Goal: Information Seeking & Learning: Understand process/instructions

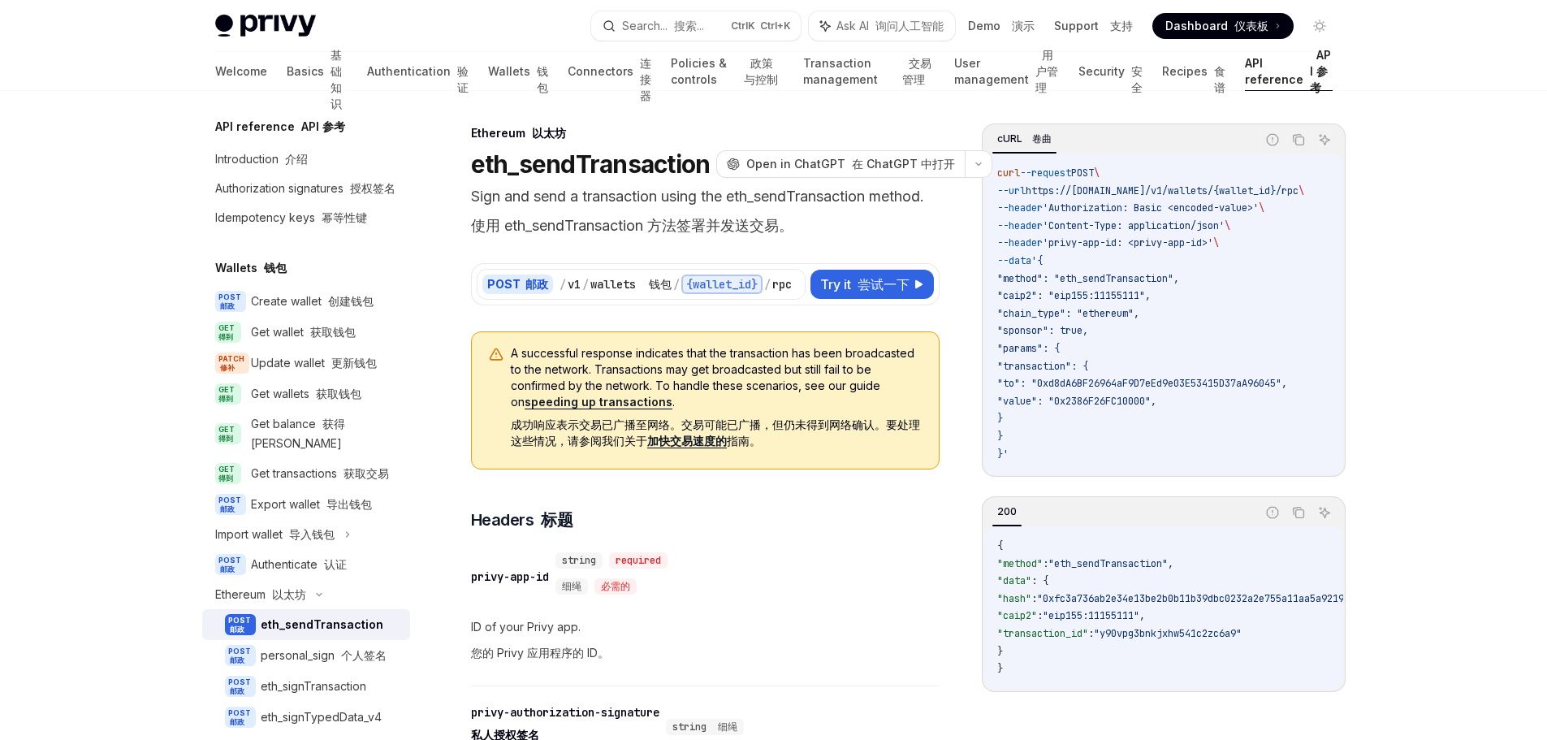
scroll to position [162, 0]
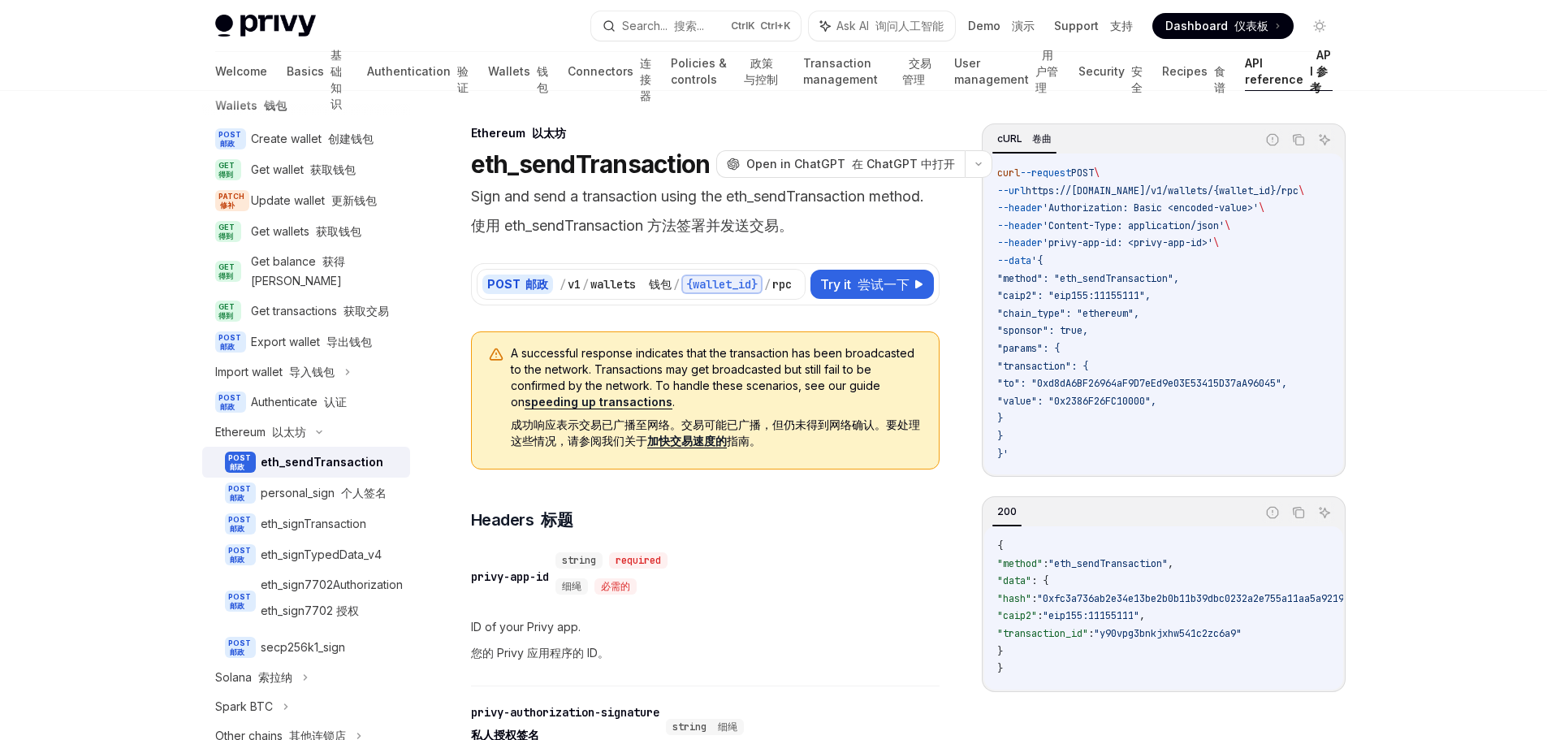
click at [1258, 285] on code "curl --request POST \ --url https://[DOMAIN_NAME]/v1/wallets/{wallet_id}/rpc \ …" at bounding box center [1170, 314] width 346 height 298
click at [1054, 318] on span ""chain_type": "ethereum"," at bounding box center [1068, 313] width 142 height 13
copy span "chain_type"
click at [900, 580] on div "​ privy-app-id string required 细绳 必需的" at bounding box center [697, 576] width 452 height 55
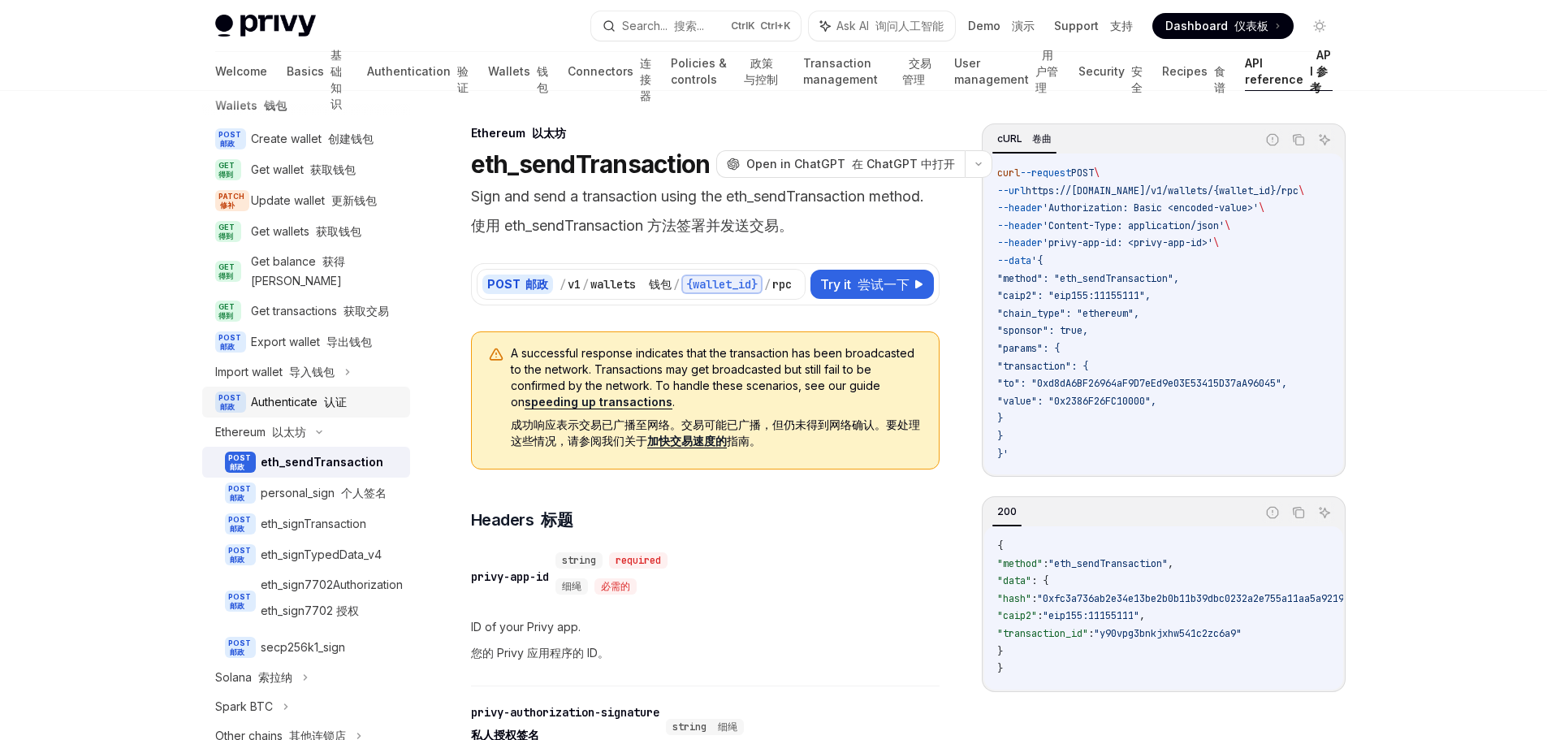
click at [314, 412] on div "Authenticate 认证" at bounding box center [299, 401] width 96 height 19
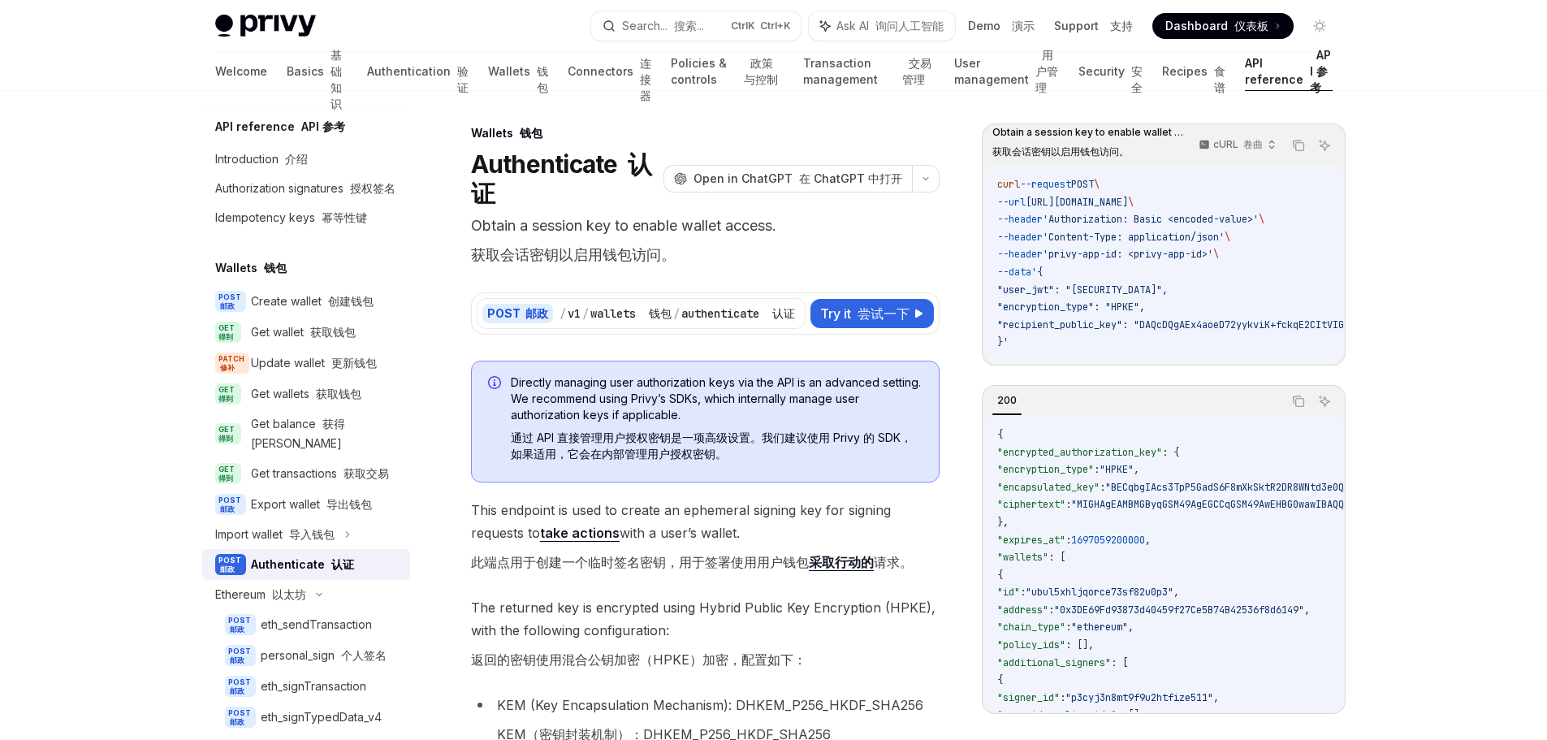
click at [330, 77] on font "基础知识" at bounding box center [335, 79] width 11 height 63
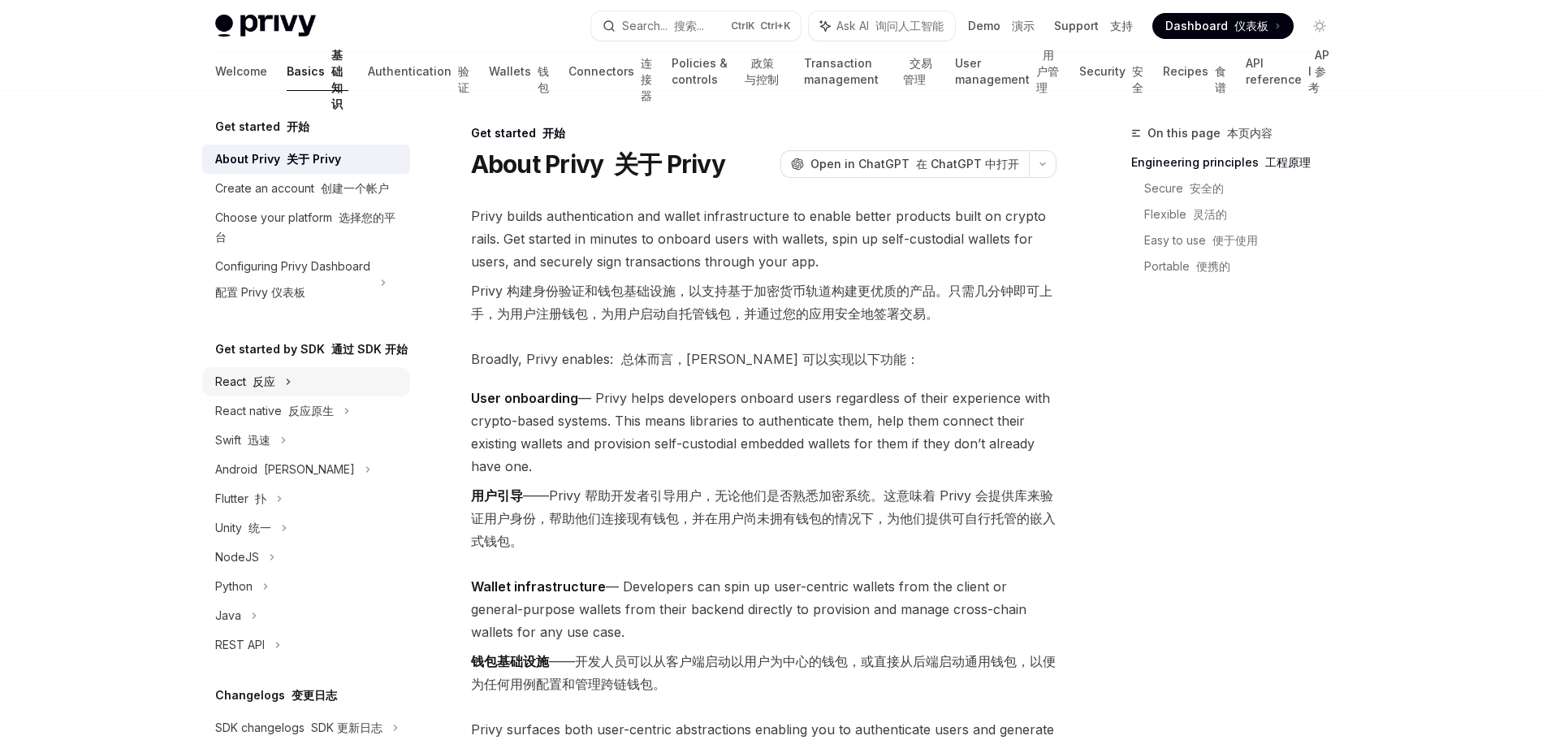
click at [297, 396] on div "React 反应" at bounding box center [306, 381] width 208 height 29
type textarea "*"
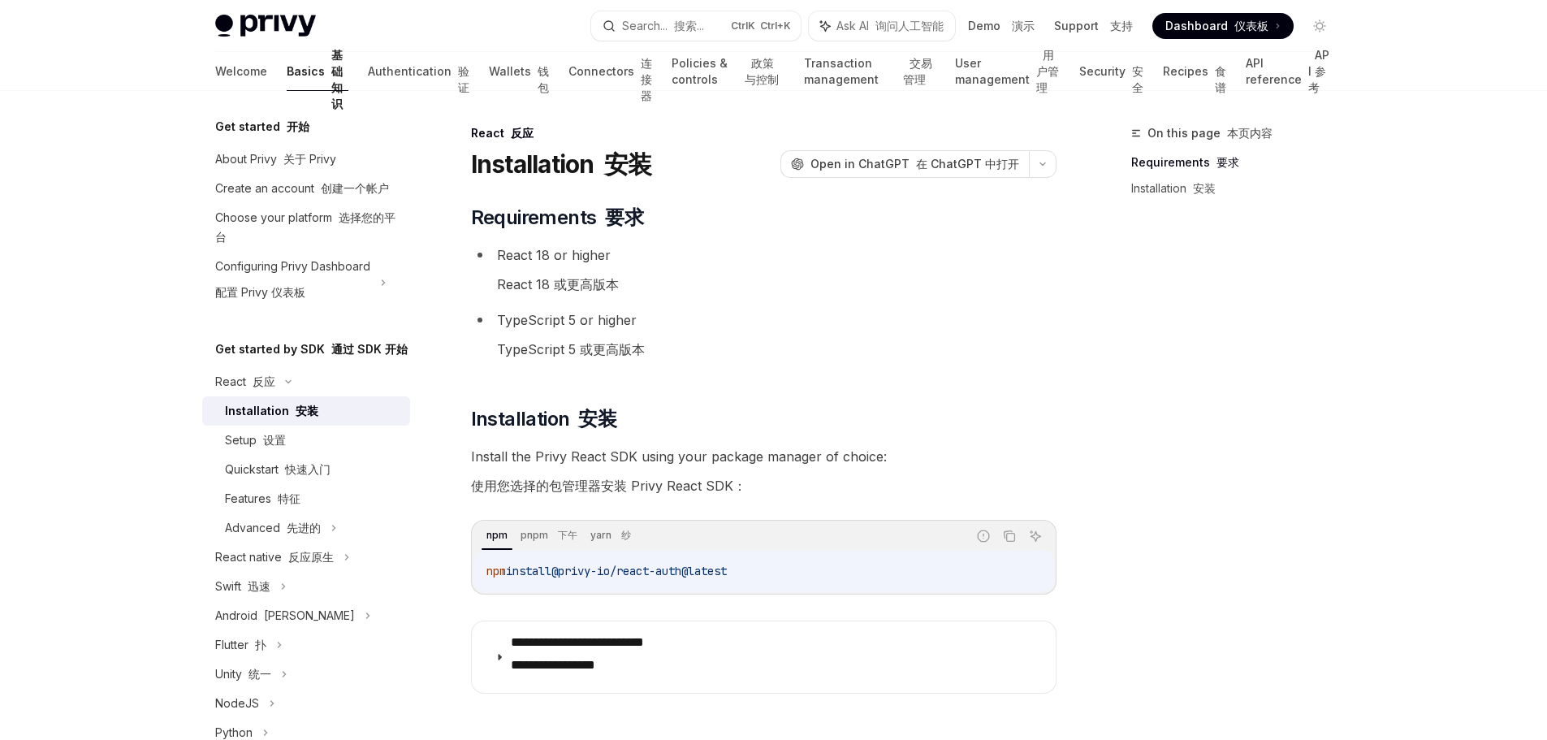
drag, startPoint x: 774, startPoint y: 575, endPoint x: 486, endPoint y: 576, distance: 287.4
click at [486, 576] on code "npm install @privy-io/react-auth@latest" at bounding box center [763, 570] width 555 height 19
copy span "npm install @privy-io/react-auth@latest"
click at [820, 541] on div "npm pnpm 下午 yarn 纱" at bounding box center [723, 536] width 485 height 28
drag, startPoint x: 787, startPoint y: 571, endPoint x: 567, endPoint y: 567, distance: 220.1
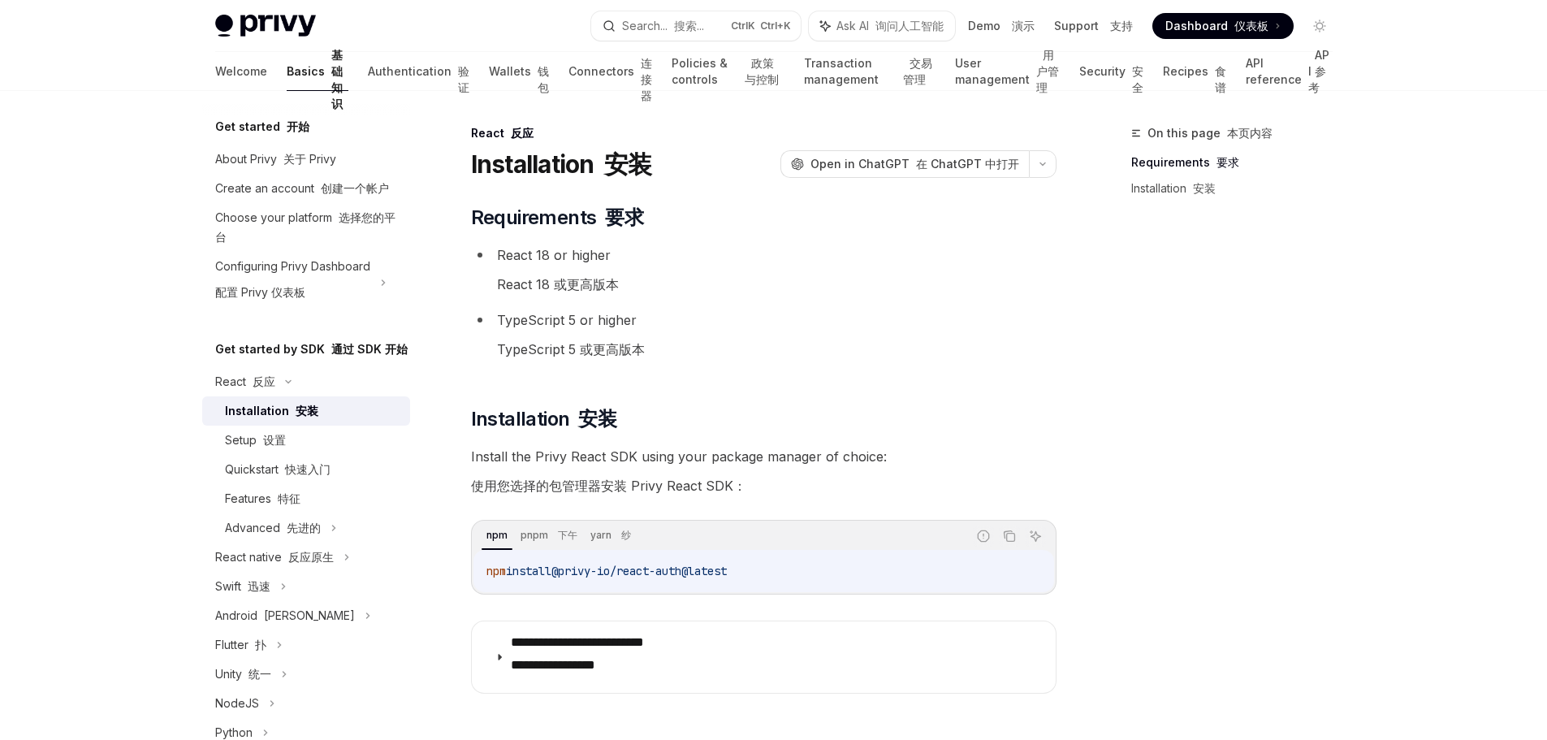
click at [567, 567] on code "npm install @privy-io/react-auth@latest" at bounding box center [763, 570] width 555 height 19
copy span "@privy-io/react-auth@latest"
click at [1462, 396] on div "Privy Docs home page Search... 搜索... Ctrl K Ctrl+K Ask AI 询问人工智能 Demo 演示 Suppor…" at bounding box center [773, 467] width 1547 height 934
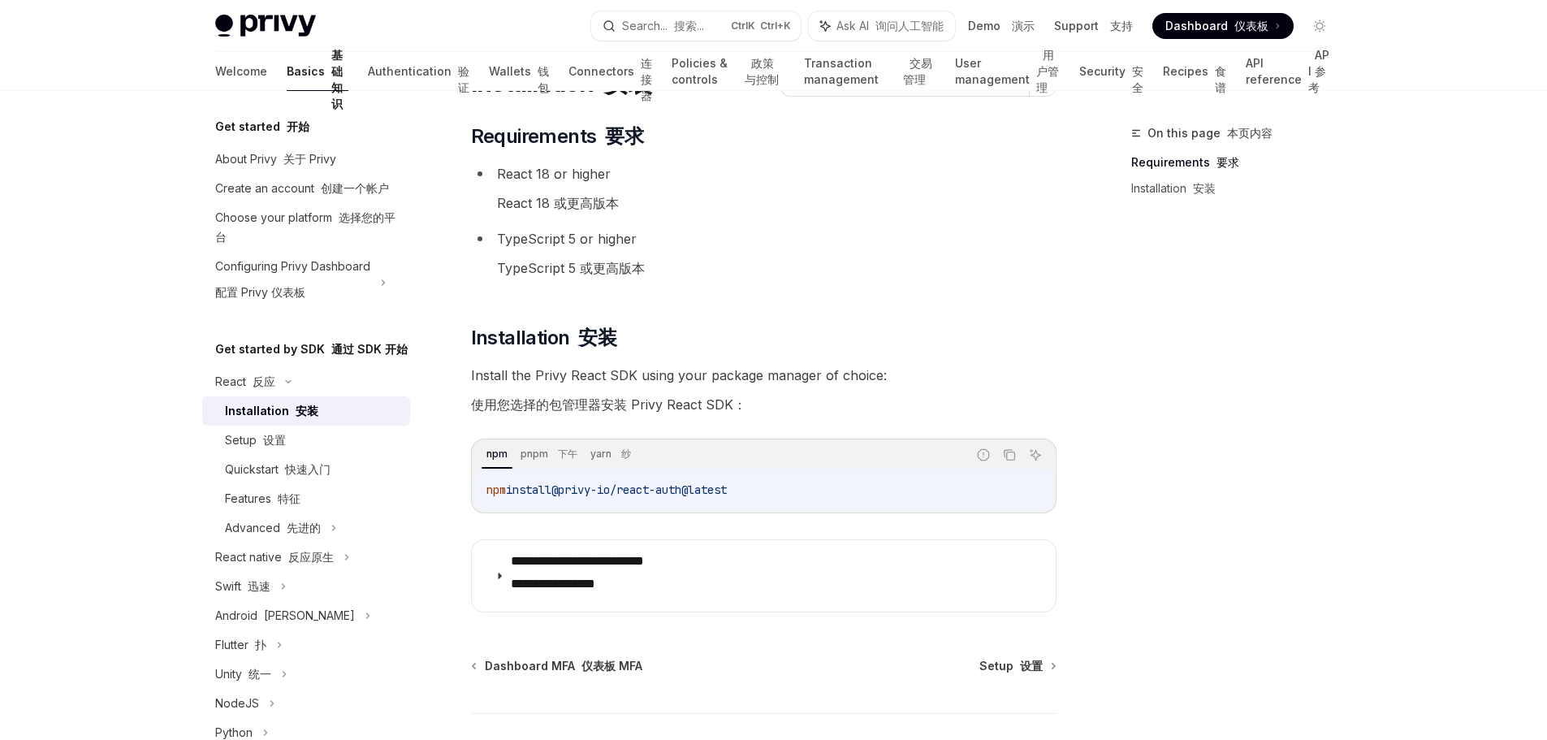
click at [845, 379] on span "Install the Privy React SDK using your package manager of choice: 使用您选择的包管理器安装 …" at bounding box center [763, 393] width 585 height 58
click at [958, 397] on span "Install the Privy React SDK using your package manager of choice: 使用您选择的包管理器安装 …" at bounding box center [763, 393] width 585 height 58
click at [1064, 415] on div "**********" at bounding box center [773, 432] width 1143 height 844
click at [1124, 518] on div "On this page 本页内容 Requirements 要求 Installation 安装" at bounding box center [1221, 431] width 247 height 616
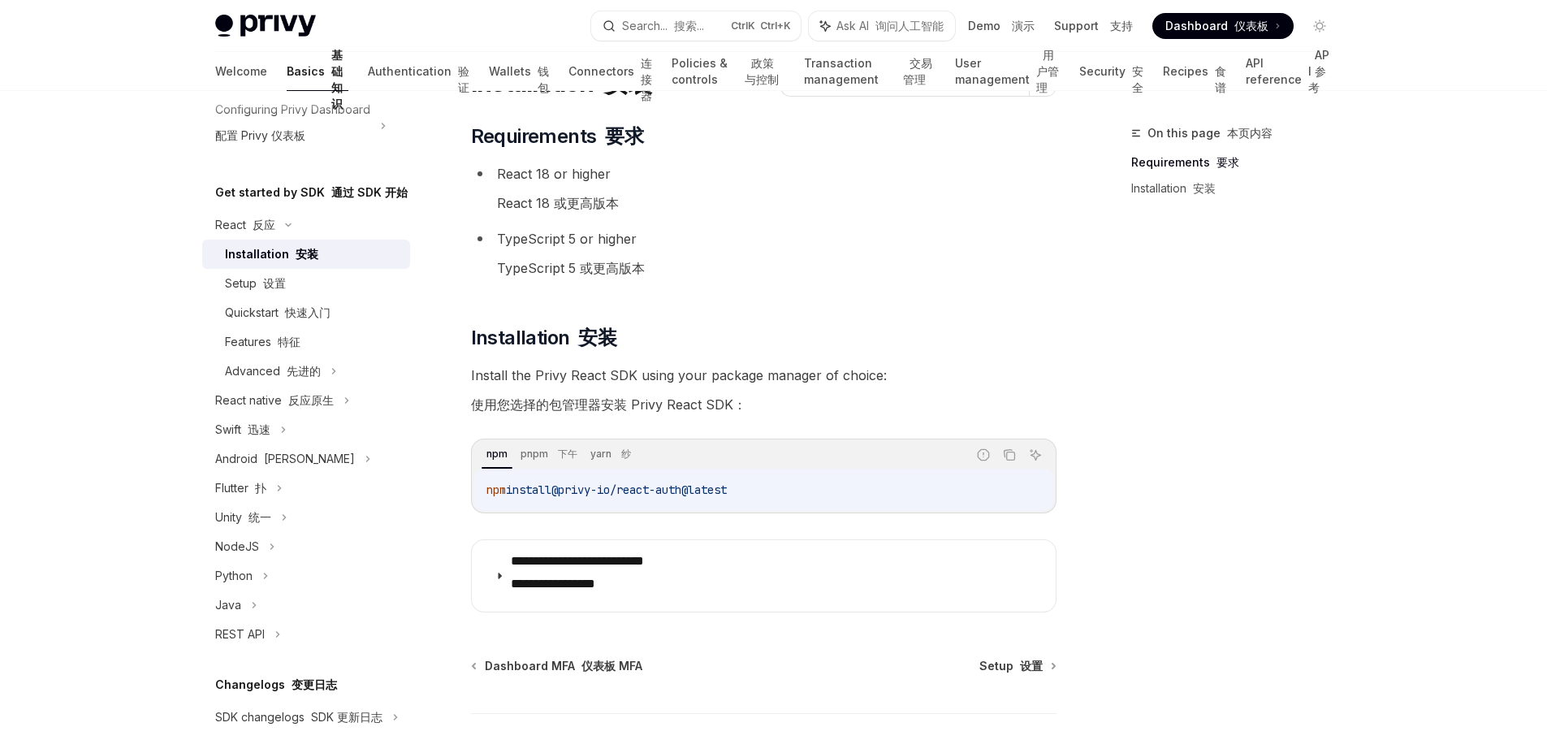
scroll to position [0, 0]
